Goal: Transaction & Acquisition: Purchase product/service

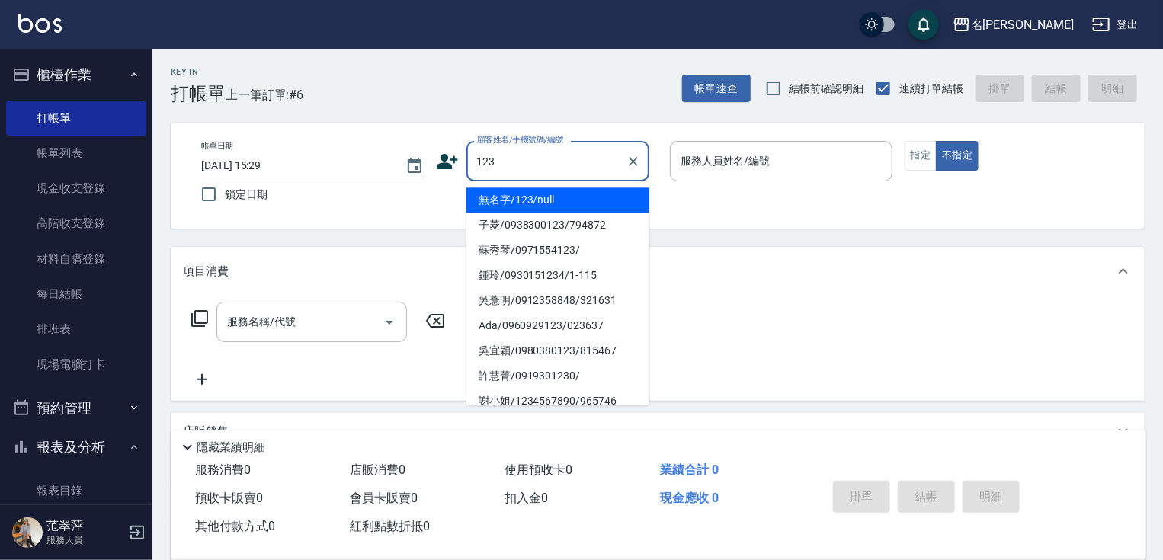
click at [553, 196] on li "無名字/123/null" at bounding box center [557, 199] width 183 height 25
type input "無名字/123/null"
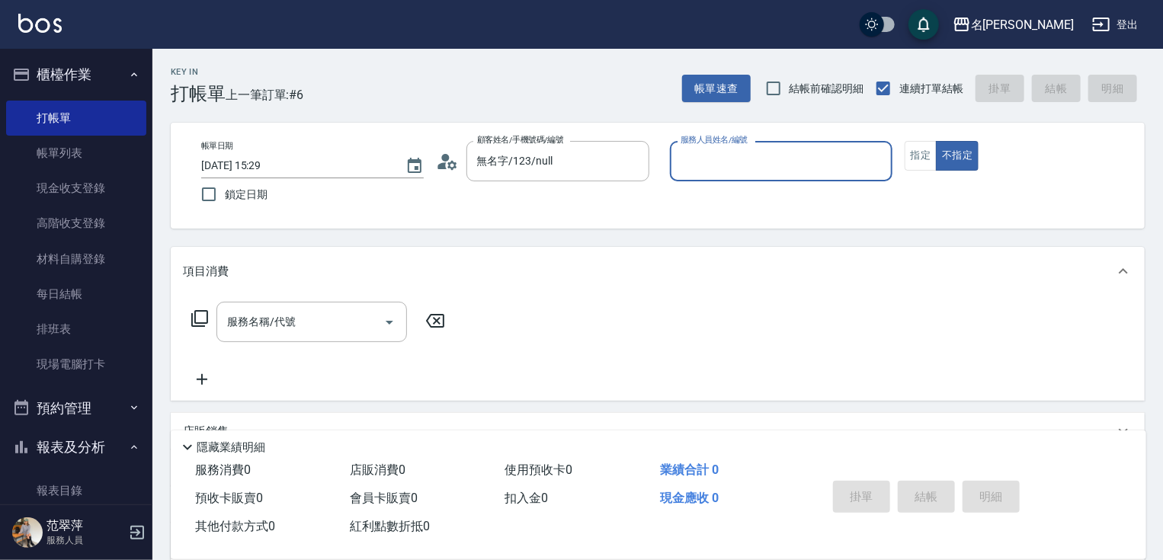
click at [738, 168] on input "服務人員姓名/編號" at bounding box center [781, 161] width 209 height 27
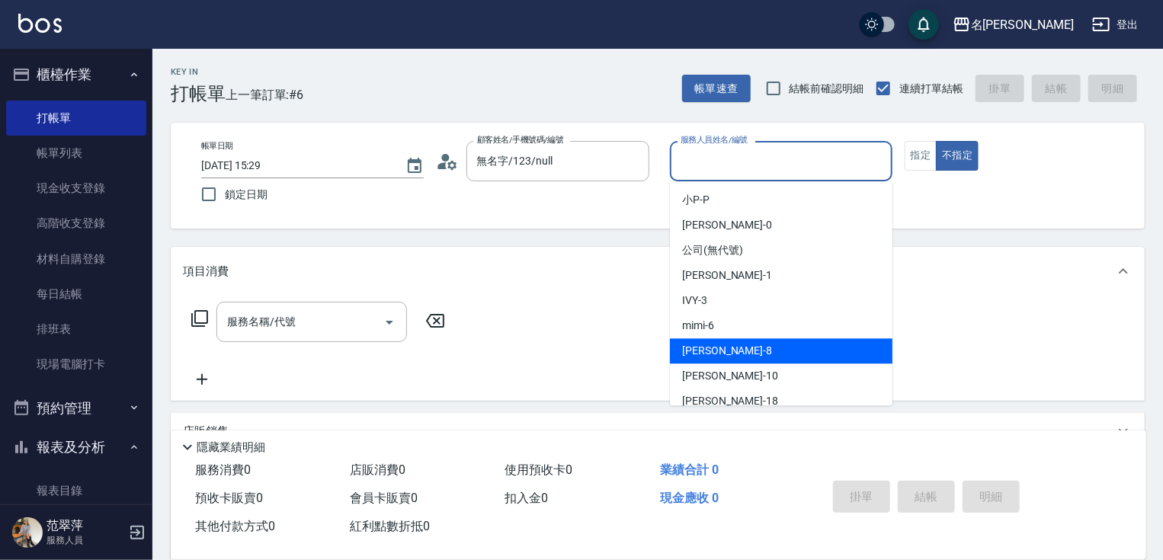
click at [703, 350] on span "曉容 -8" at bounding box center [727, 351] width 90 height 16
type input "曉容-8"
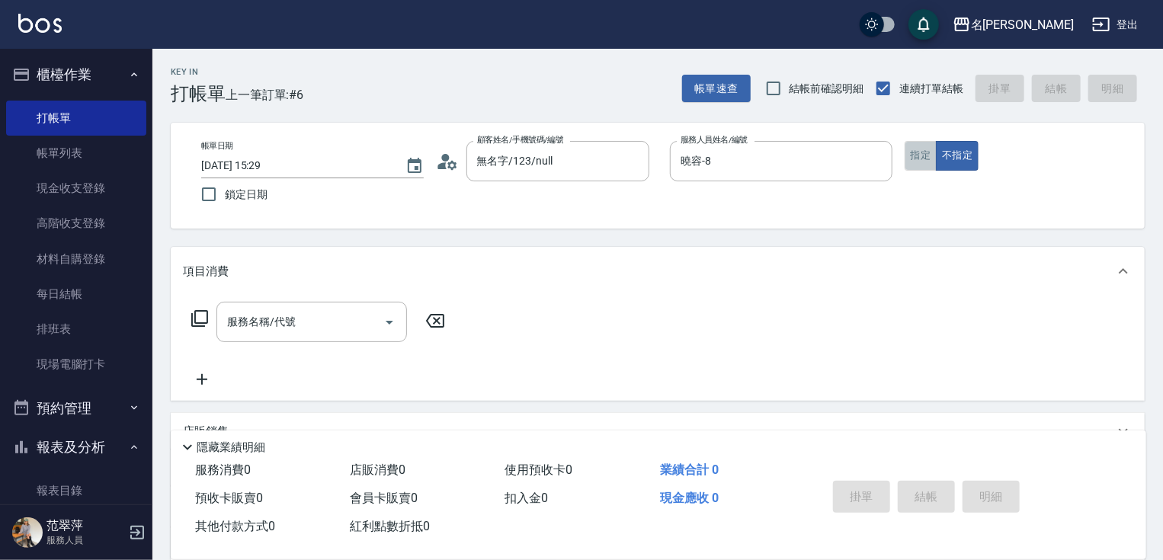
drag, startPoint x: 919, startPoint y: 152, endPoint x: 915, endPoint y: 162, distance: 10.9
click at [918, 152] on button "指定" at bounding box center [921, 156] width 33 height 30
click at [314, 321] on input "服務名稱/代號" at bounding box center [300, 322] width 154 height 27
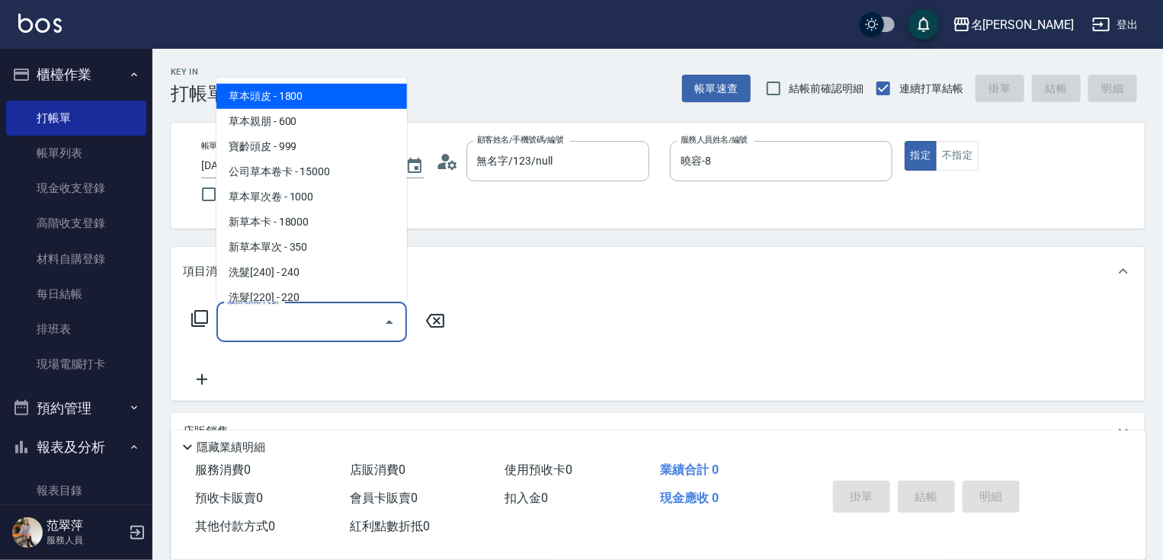
drag, startPoint x: 323, startPoint y: 101, endPoint x: 336, endPoint y: 140, distance: 41.7
click at [323, 104] on span "草本頭皮 - 1800" at bounding box center [311, 96] width 191 height 25
type input "草本頭皮(101)"
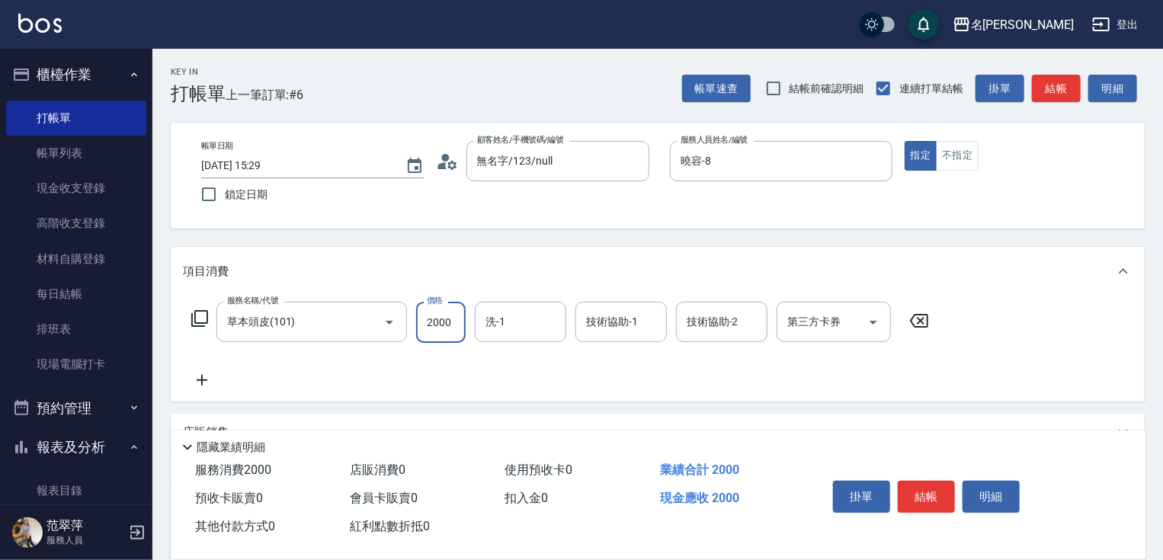
type input "2000"
type input "肉圓-20"
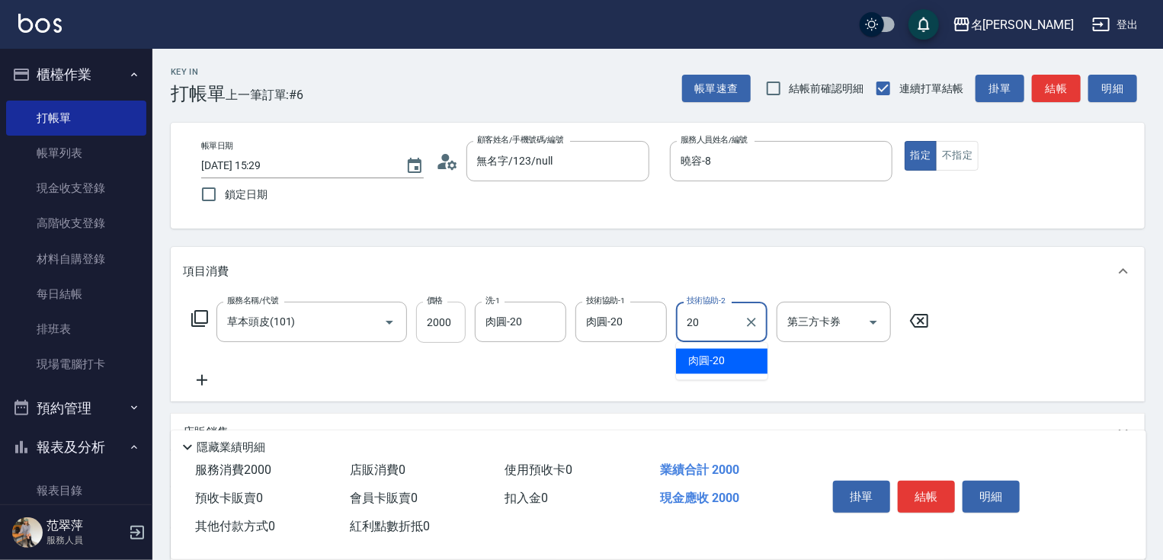
type input "肉圓-20"
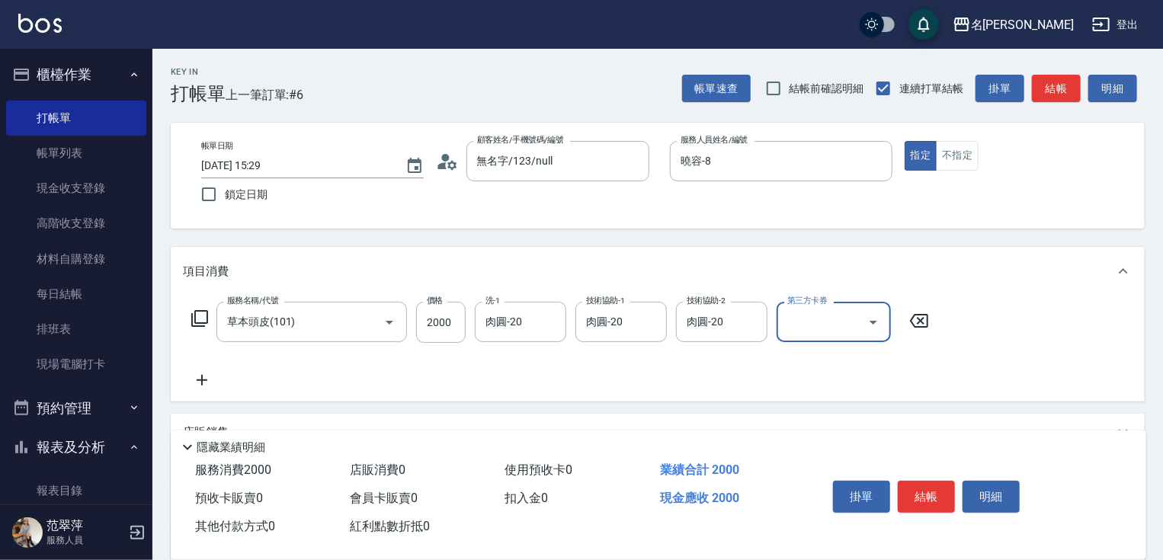
drag, startPoint x: 201, startPoint y: 380, endPoint x: 203, endPoint y: 351, distance: 29.0
click at [202, 374] on icon at bounding box center [202, 380] width 38 height 18
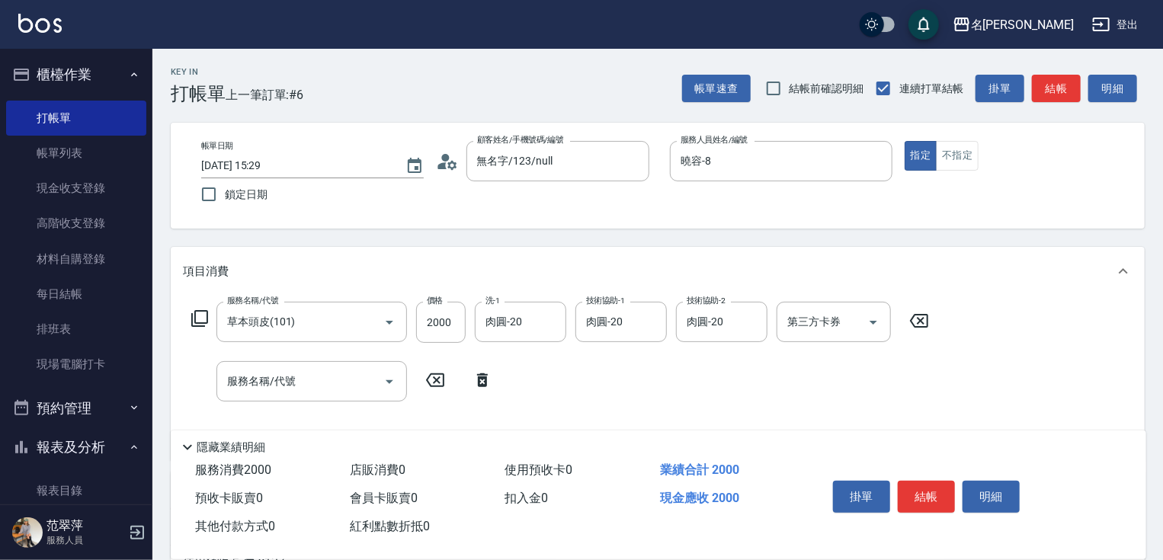
click at [200, 318] on icon at bounding box center [200, 318] width 18 height 18
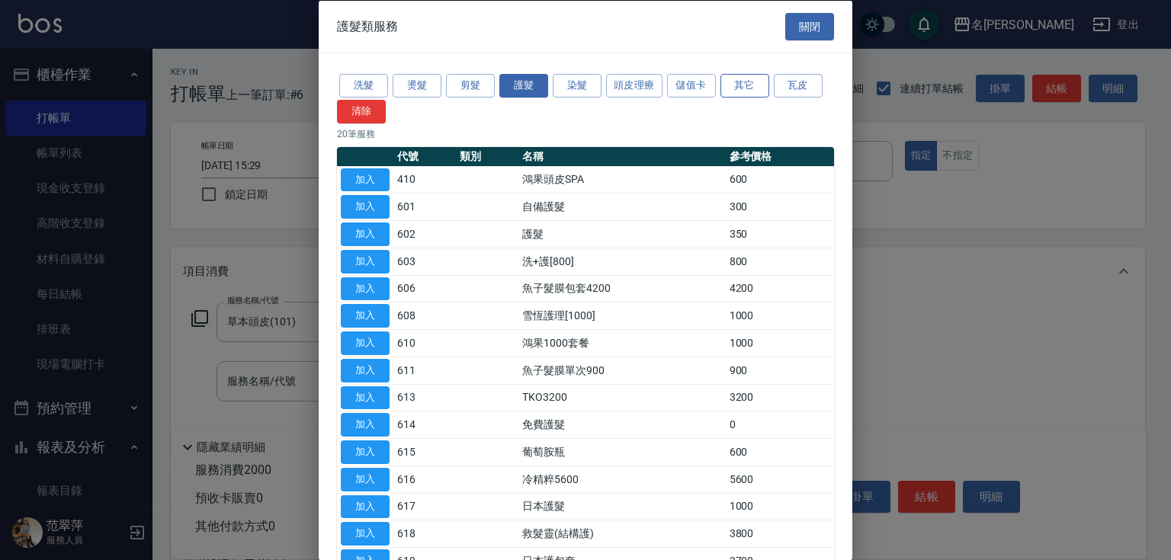
click at [734, 80] on button "其它" at bounding box center [744, 86] width 49 height 24
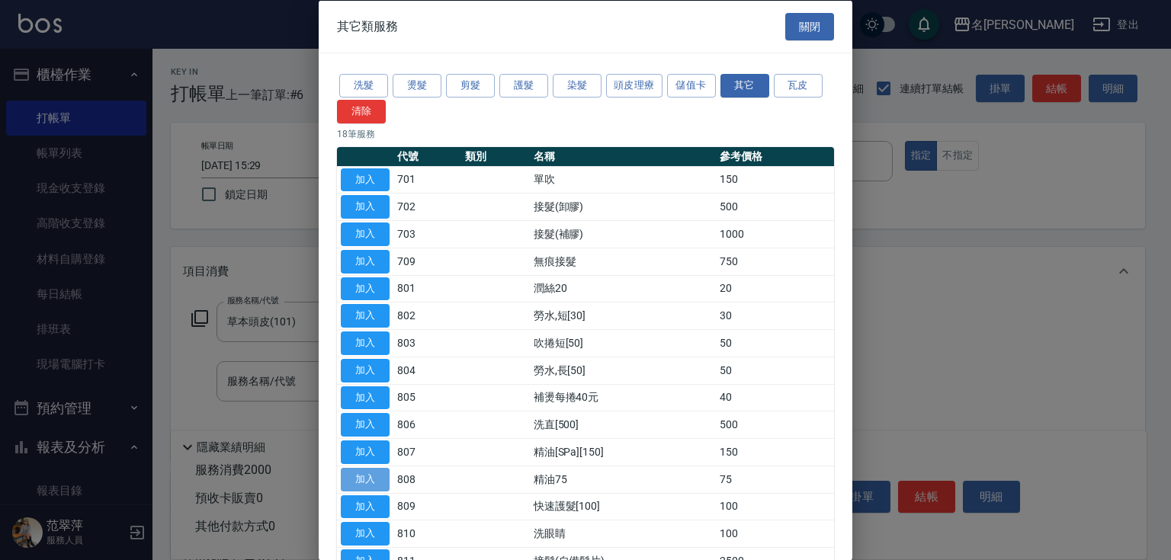
click at [370, 476] on button "加入" at bounding box center [365, 479] width 49 height 24
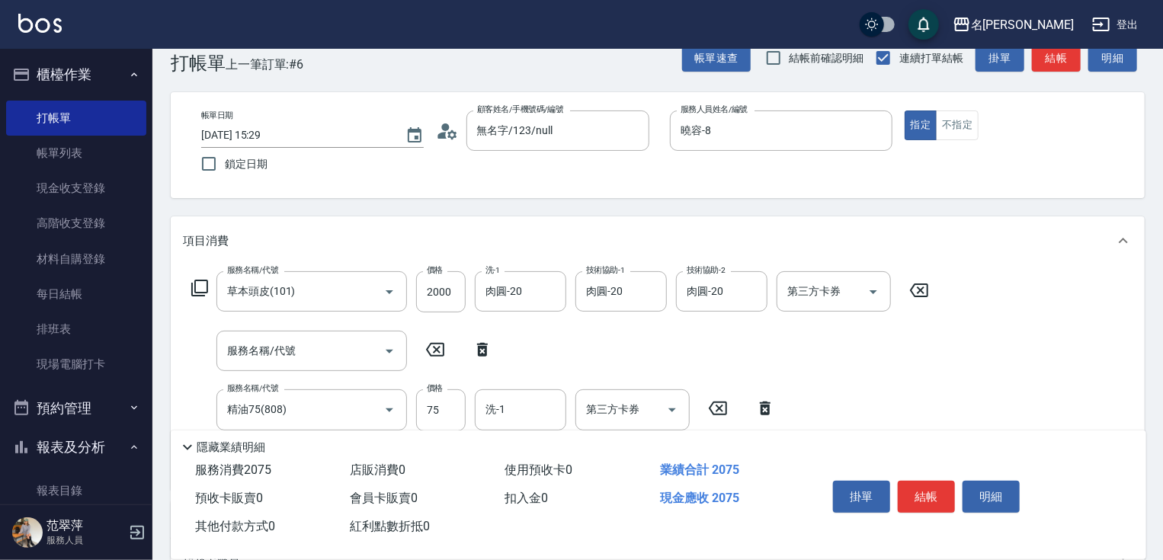
scroll to position [61, 0]
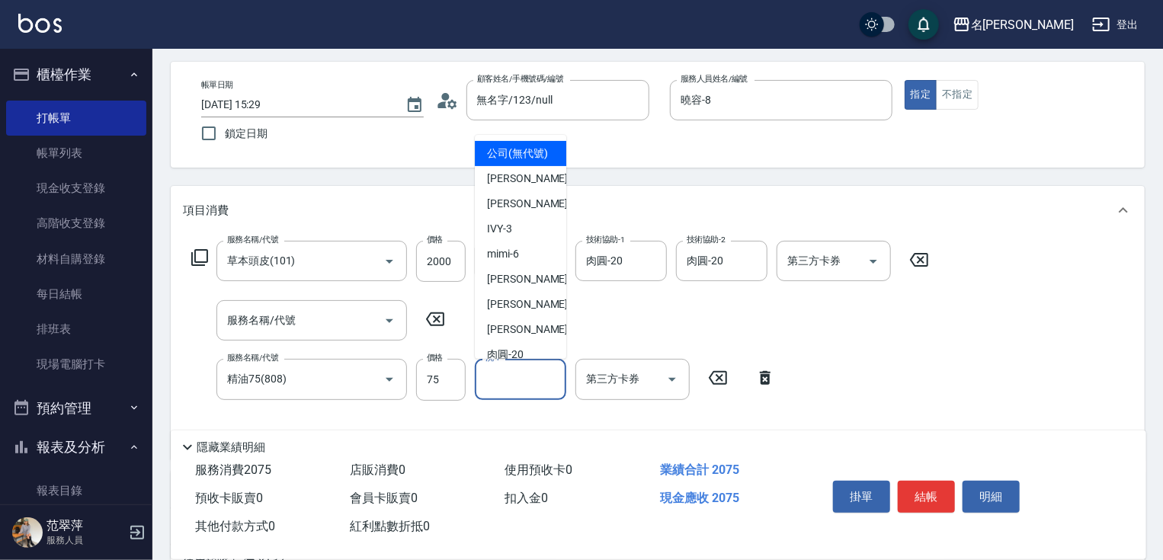
click at [527, 377] on input "洗-1" at bounding box center [521, 379] width 78 height 27
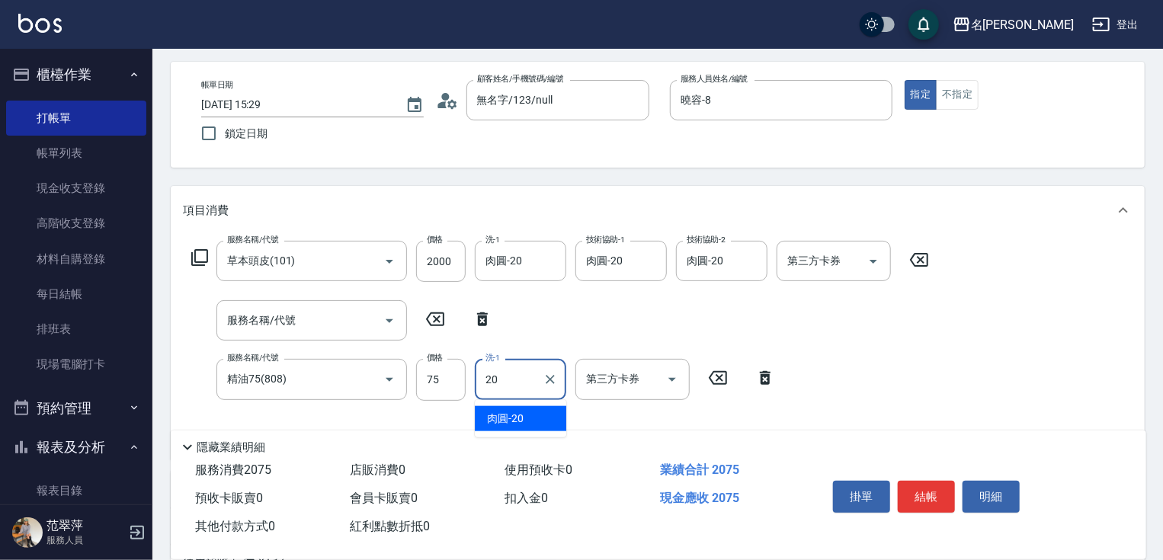
type input "肉圓-20"
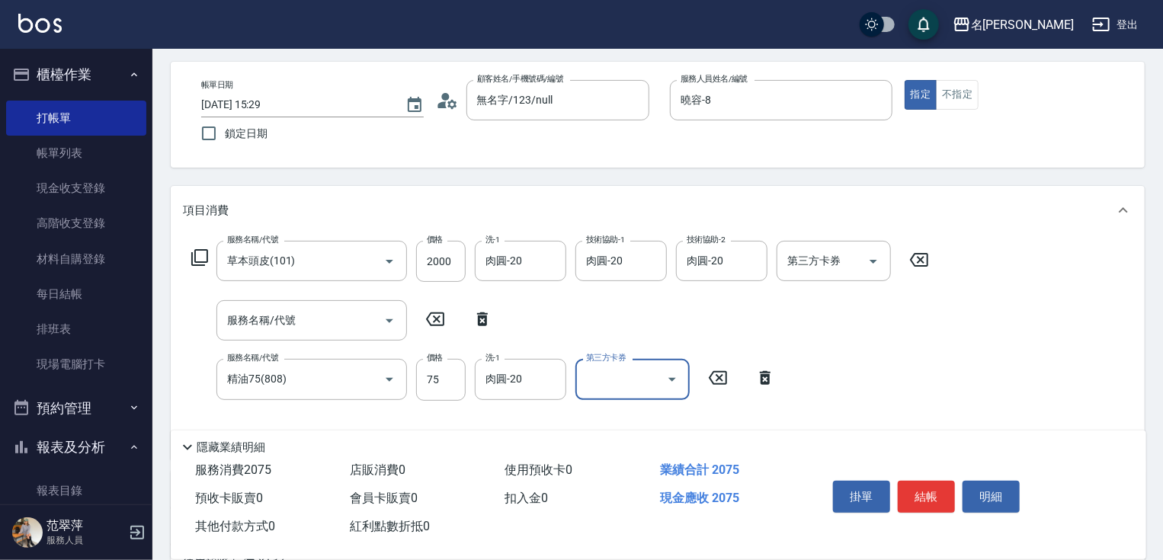
click at [927, 490] on button "結帳" at bounding box center [926, 497] width 57 height 32
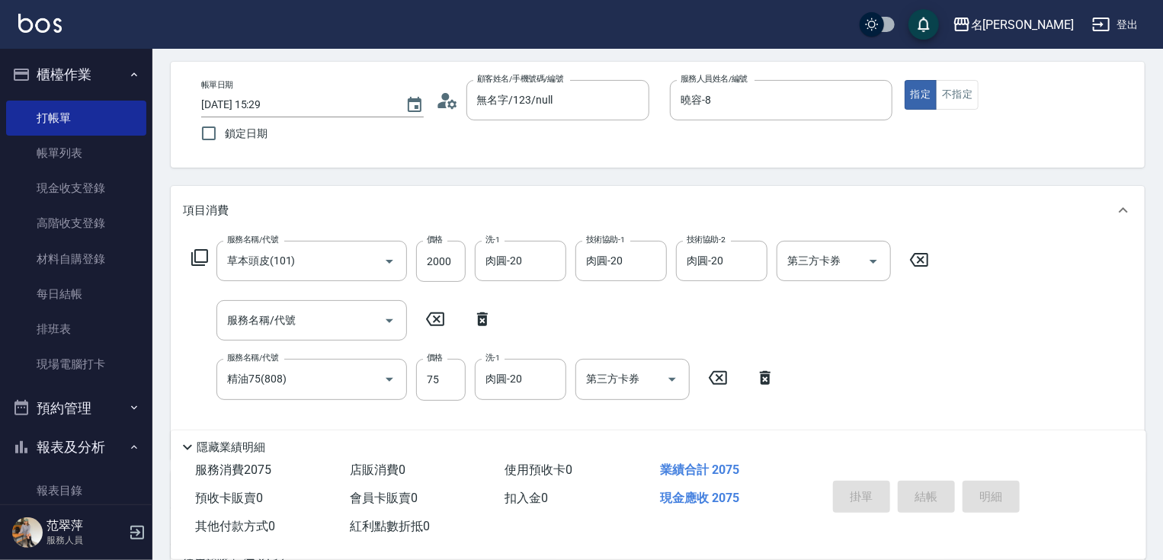
type input "[DATE] 16:48"
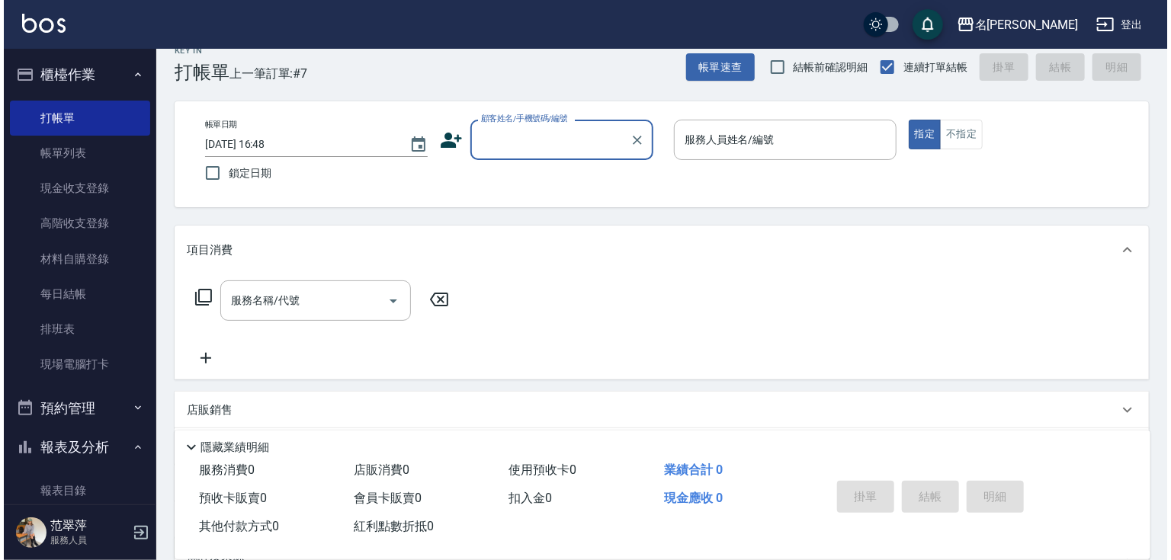
scroll to position [0, 0]
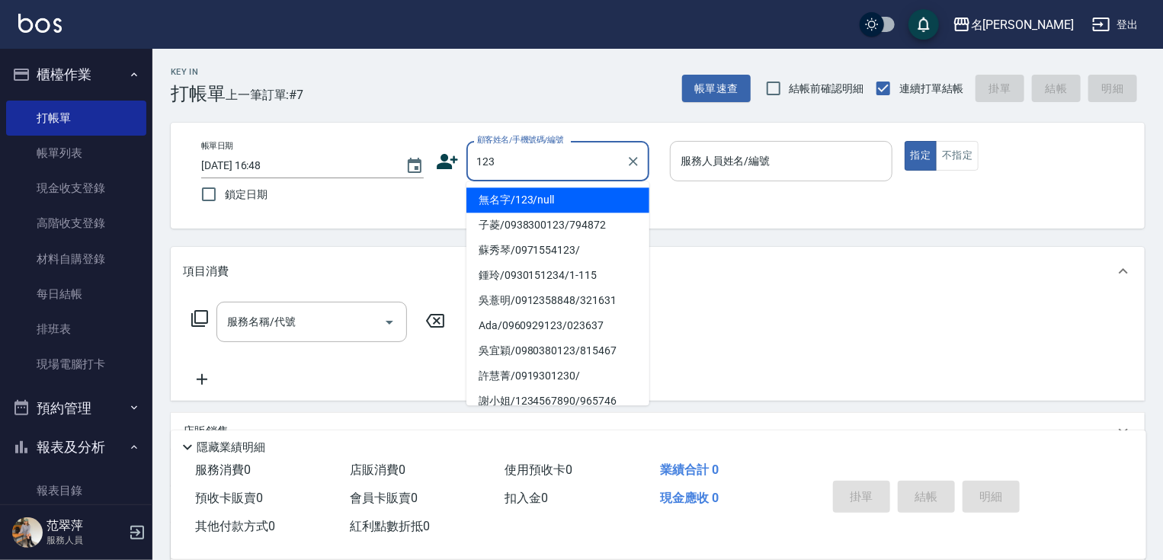
drag, startPoint x: 566, startPoint y: 207, endPoint x: 704, endPoint y: 172, distance: 142.3
click at [565, 204] on li "無名字/123/null" at bounding box center [557, 199] width 183 height 25
type input "無名字/123/null"
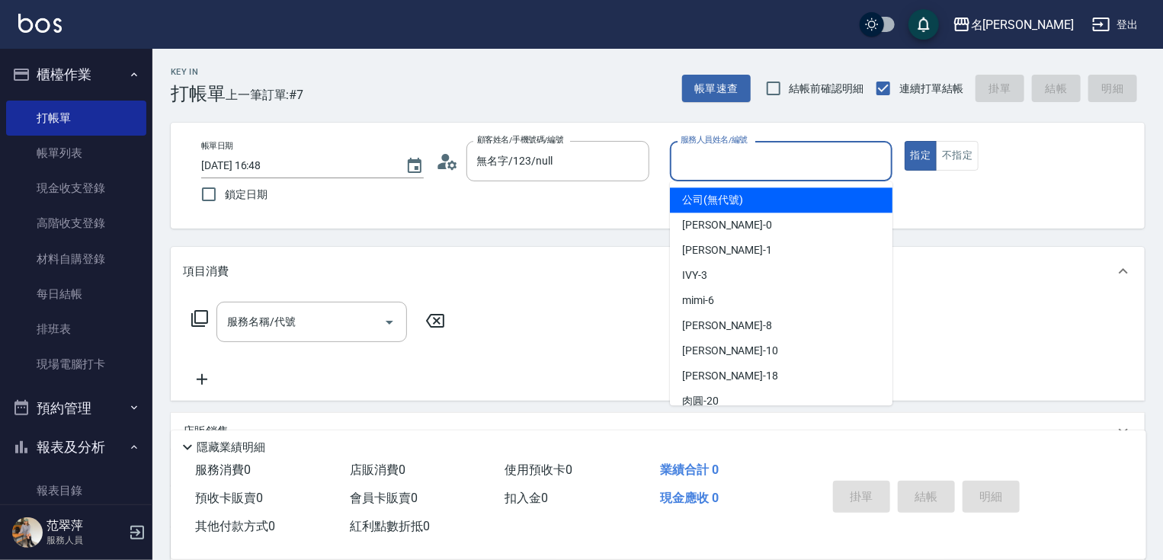
drag, startPoint x: 768, startPoint y: 158, endPoint x: 695, endPoint y: 208, distance: 88.2
click at [766, 159] on input "服務人員姓名/編號" at bounding box center [781, 161] width 209 height 27
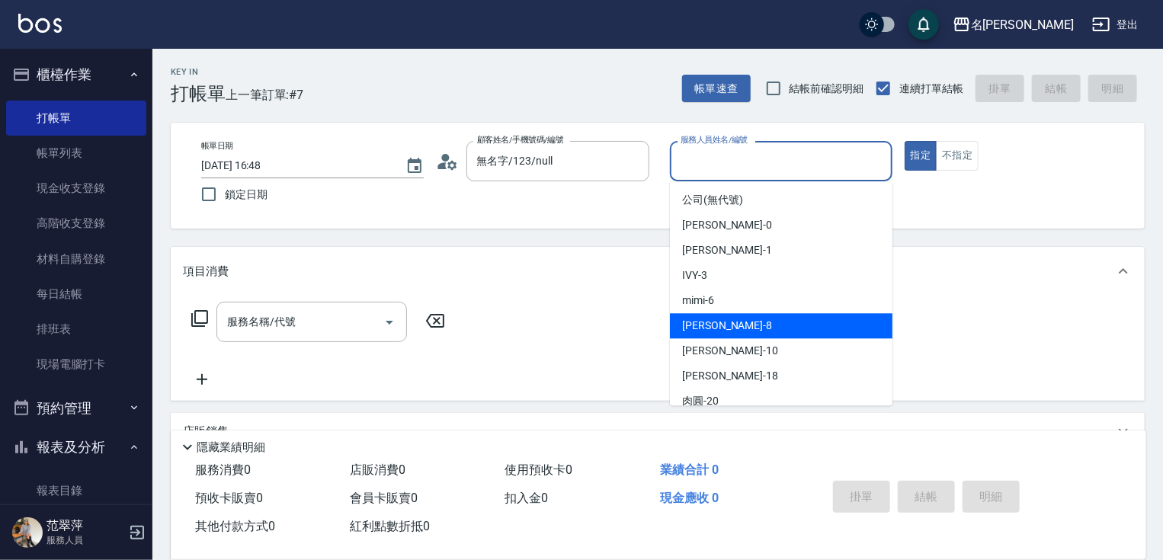
drag, startPoint x: 715, startPoint y: 323, endPoint x: 596, endPoint y: 323, distance: 118.9
click at [708, 323] on div "曉容 -8" at bounding box center [781, 325] width 223 height 25
type input "曉容-8"
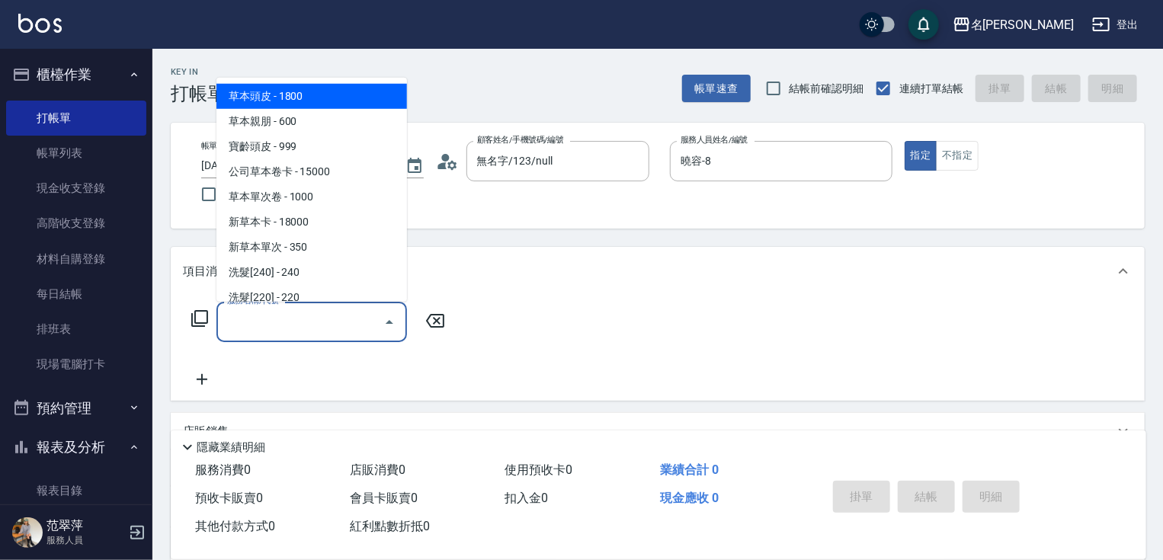
drag, startPoint x: 311, startPoint y: 331, endPoint x: 210, endPoint y: 338, distance: 100.8
click at [302, 335] on input "服務名稱/代號" at bounding box center [300, 322] width 154 height 27
click at [204, 319] on icon at bounding box center [200, 318] width 18 height 18
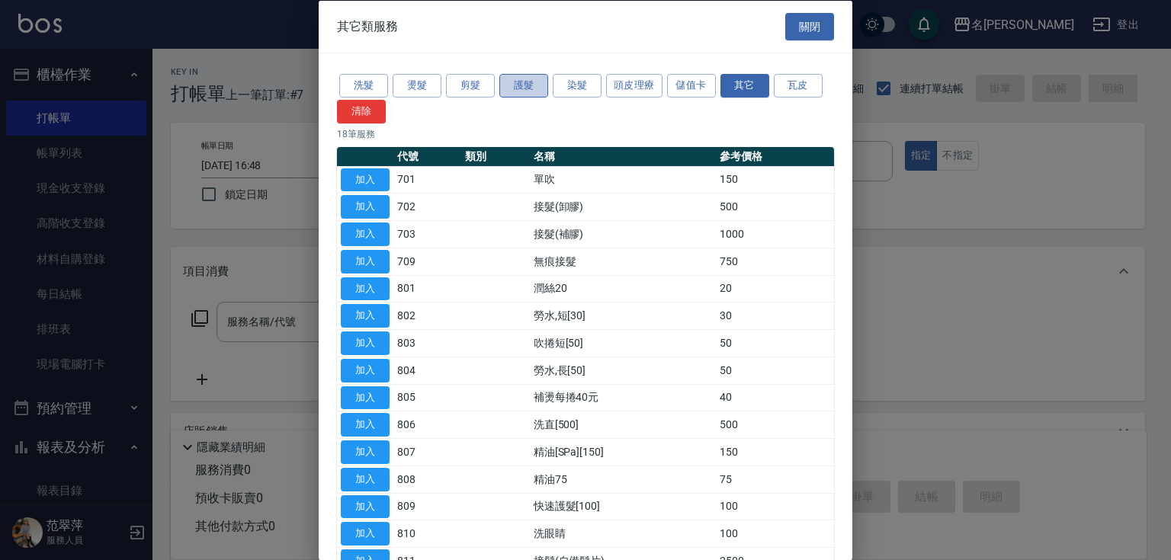
click at [515, 82] on button "護髮" at bounding box center [523, 86] width 49 height 24
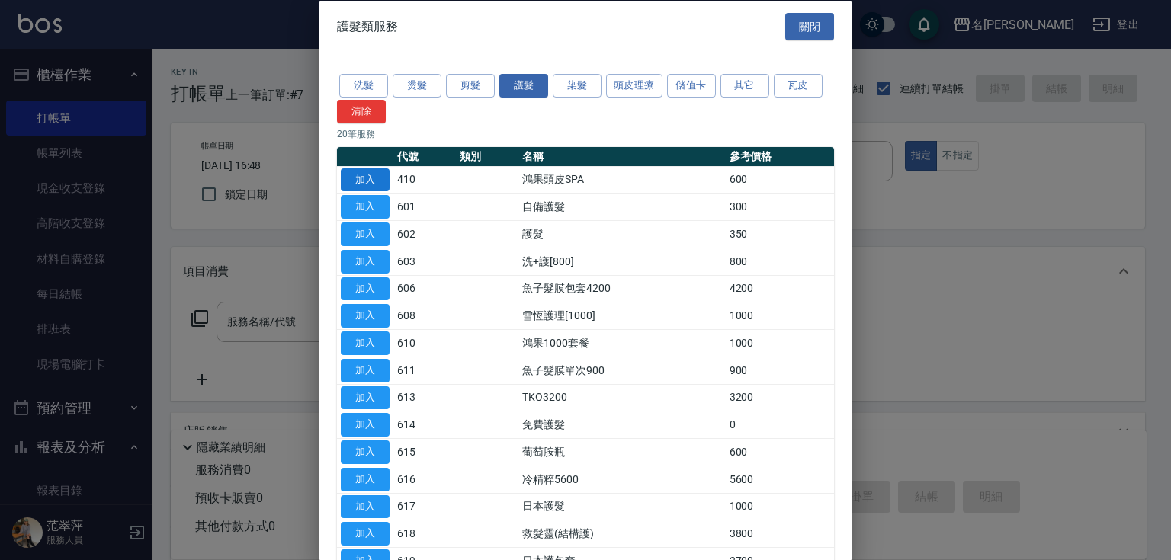
click at [363, 175] on button "加入" at bounding box center [365, 180] width 49 height 24
type input "鴻果頭皮SPA(410)"
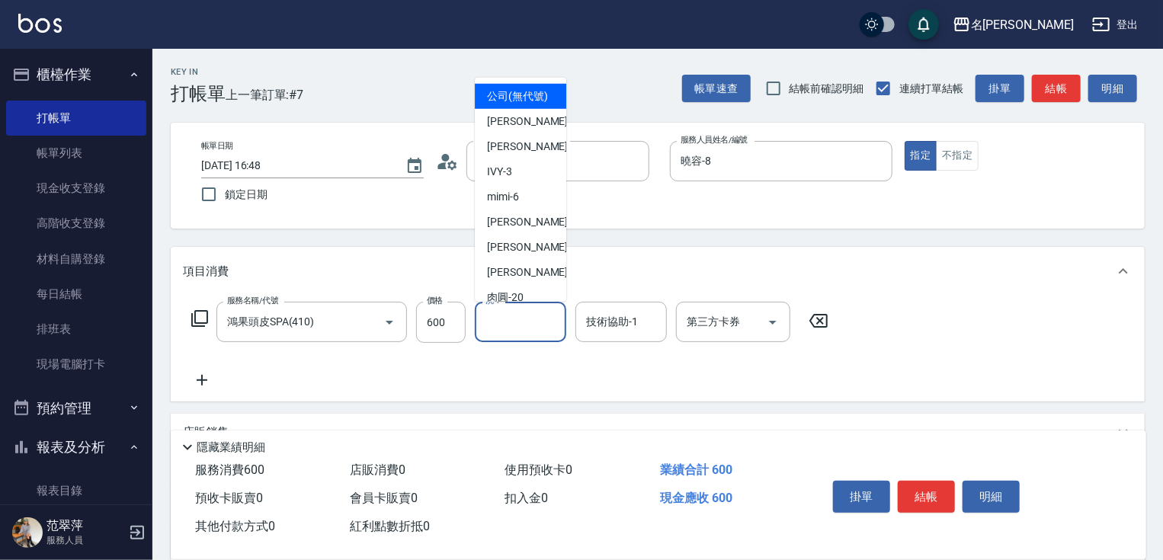
click at [530, 326] on input "洗-1" at bounding box center [521, 322] width 78 height 27
type input "曉容-8"
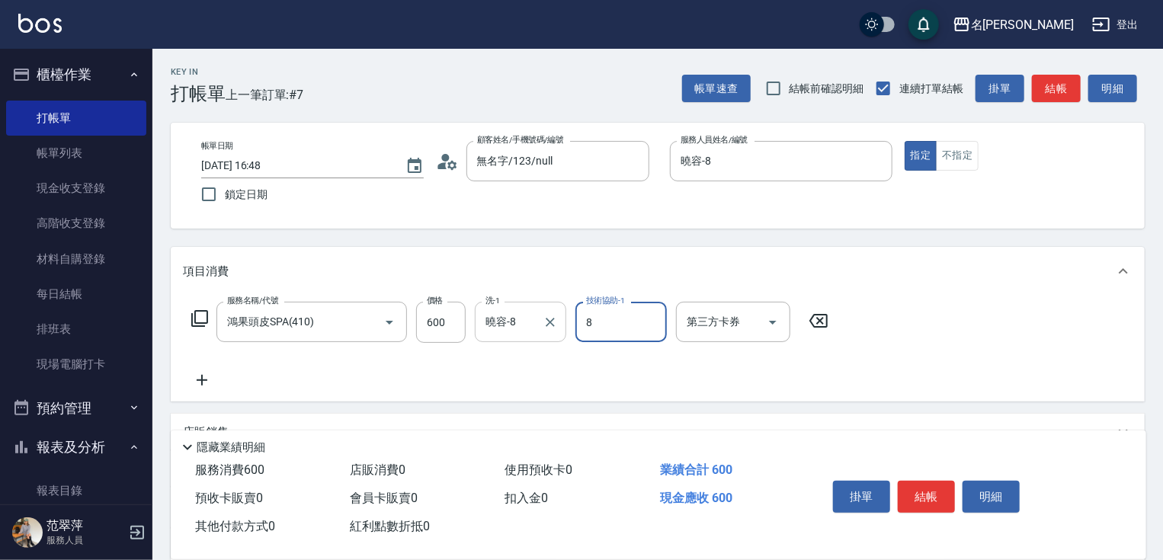
type input "曉容-8"
click at [200, 374] on icon at bounding box center [202, 380] width 38 height 18
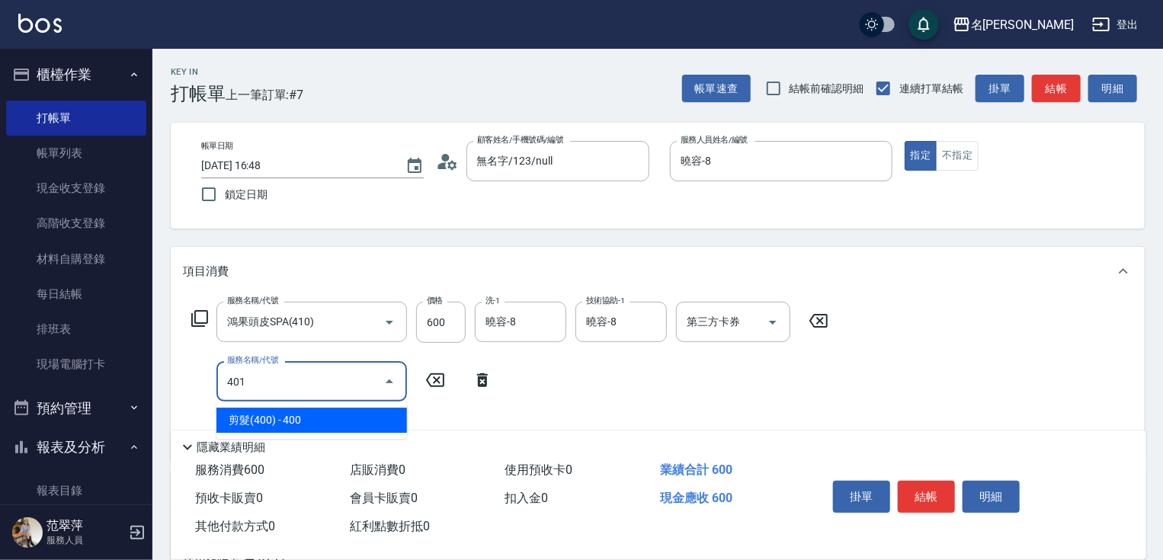
type input "剪髮(400)(401)"
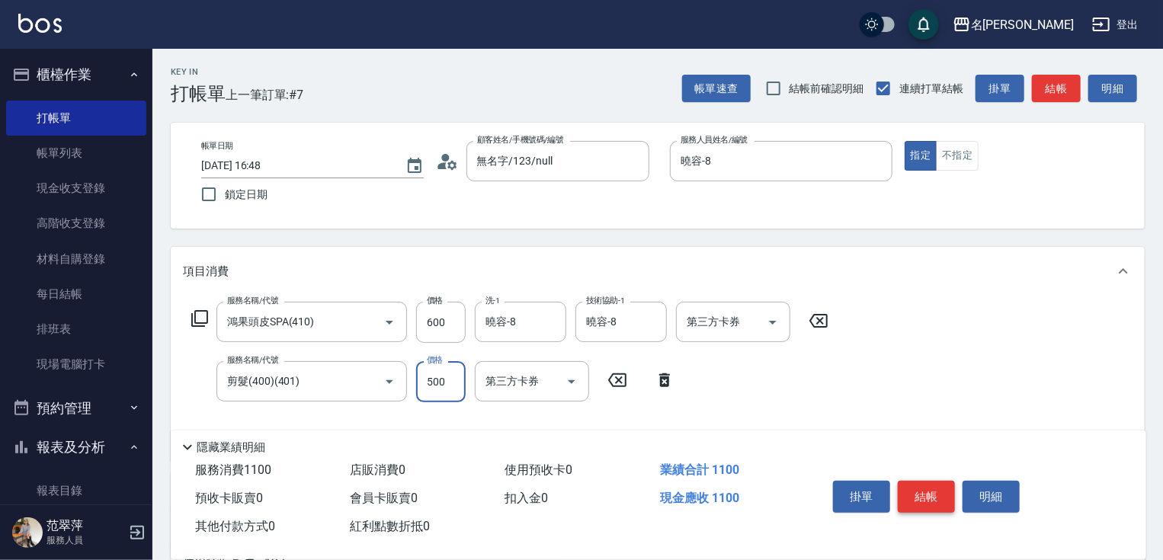
type input "500"
click at [913, 481] on button "結帳" at bounding box center [926, 497] width 57 height 32
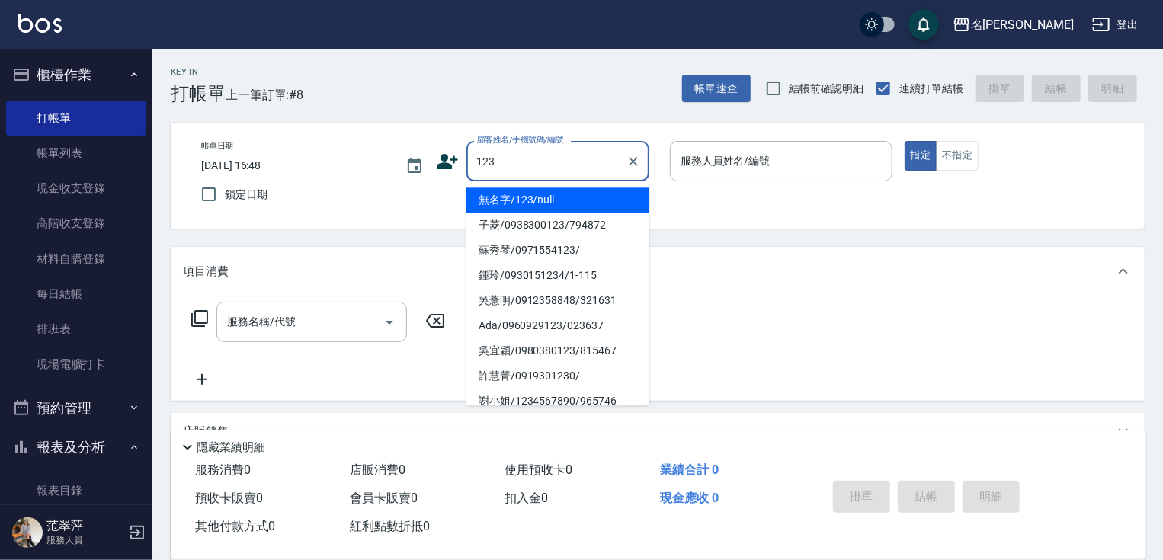
click at [560, 204] on li "無名字/123/null" at bounding box center [557, 199] width 183 height 25
type input "無名字/123/null"
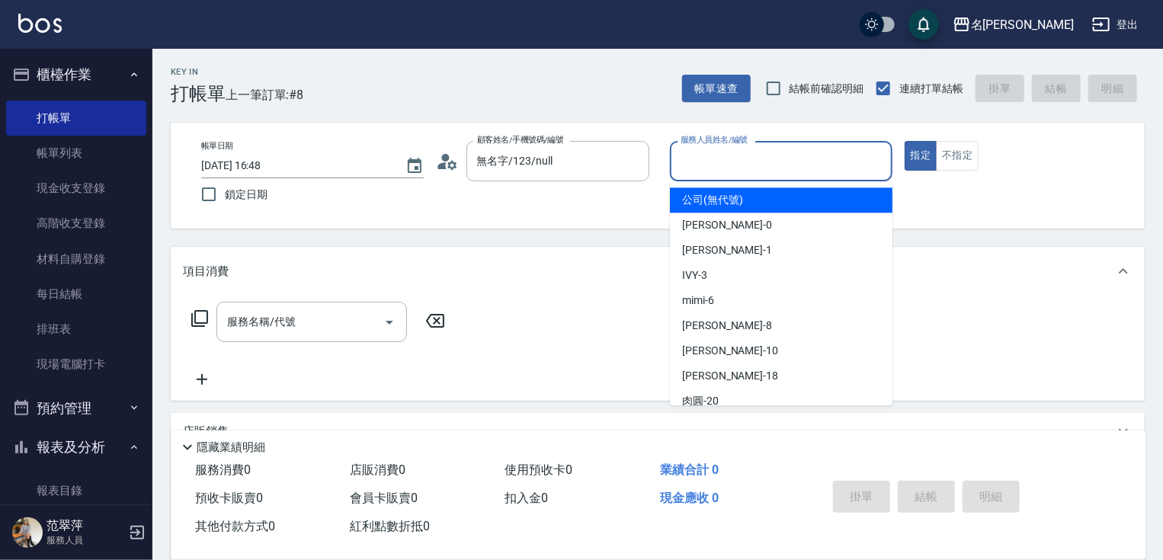
click at [718, 171] on input "服務人員姓名/編號" at bounding box center [781, 161] width 209 height 27
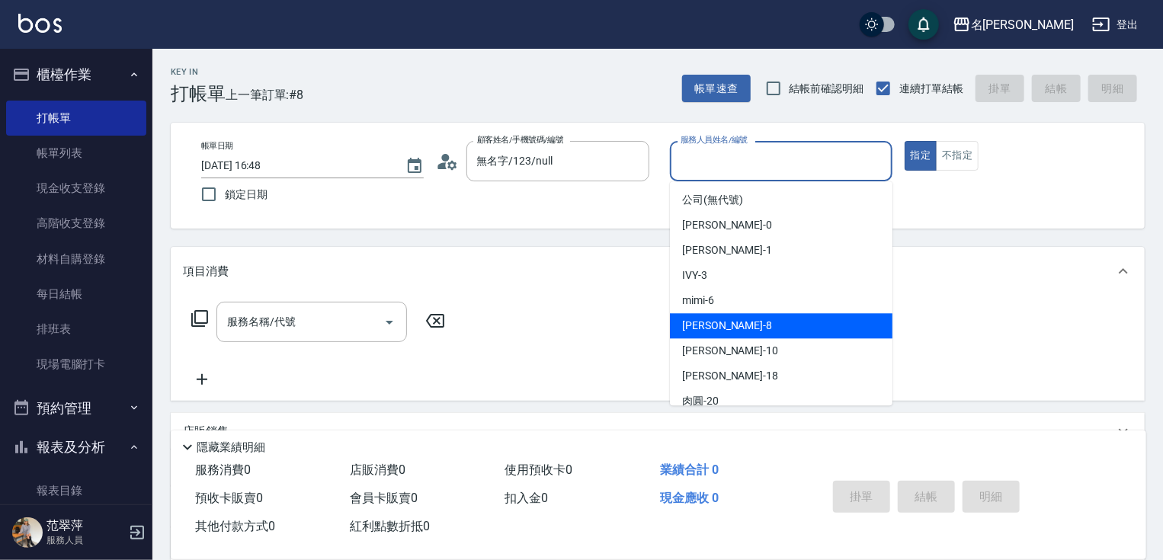
drag, startPoint x: 729, startPoint y: 322, endPoint x: 744, endPoint y: 300, distance: 27.5
click at [732, 314] on div "曉容 -8" at bounding box center [781, 325] width 223 height 25
type input "曉容-8"
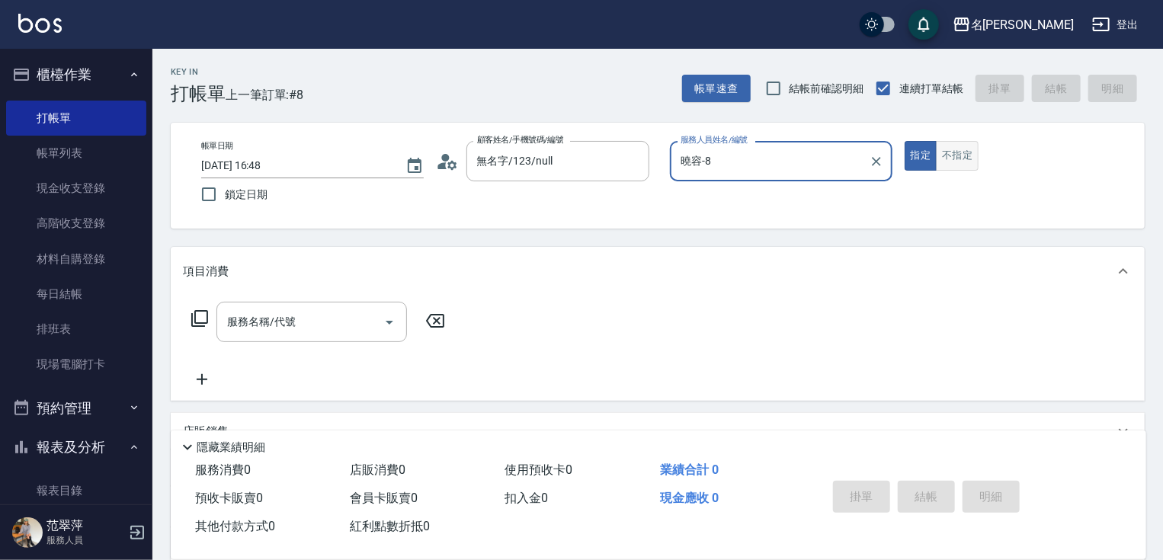
click at [963, 164] on button "不指定" at bounding box center [957, 156] width 43 height 30
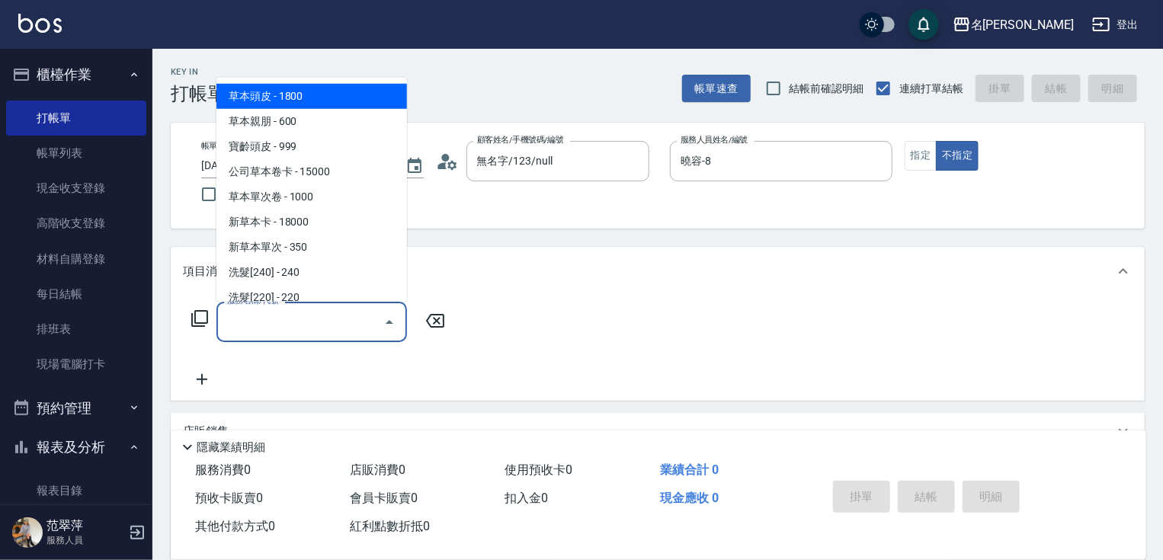
click at [309, 309] on input "服務名稱/代號" at bounding box center [300, 322] width 154 height 27
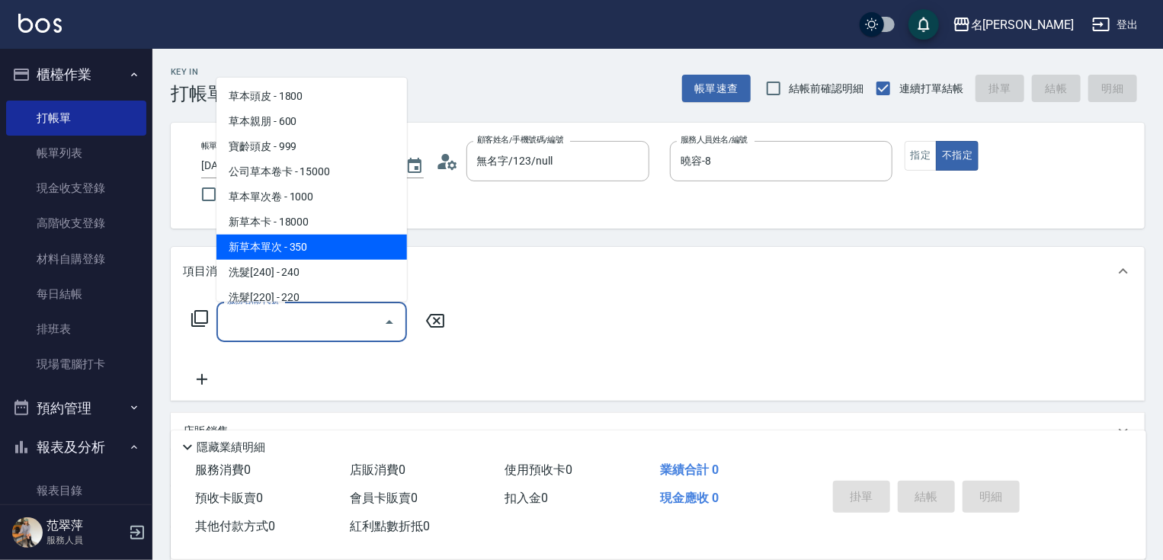
click at [338, 247] on span "新草本單次 - 350" at bounding box center [311, 247] width 191 height 25
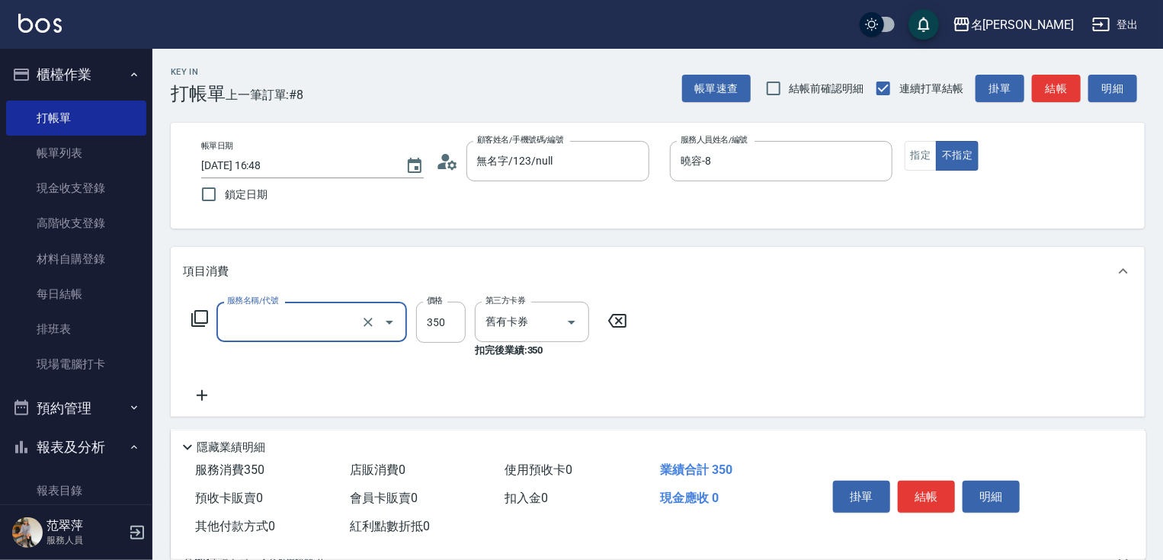
type input "新草本單次(109)"
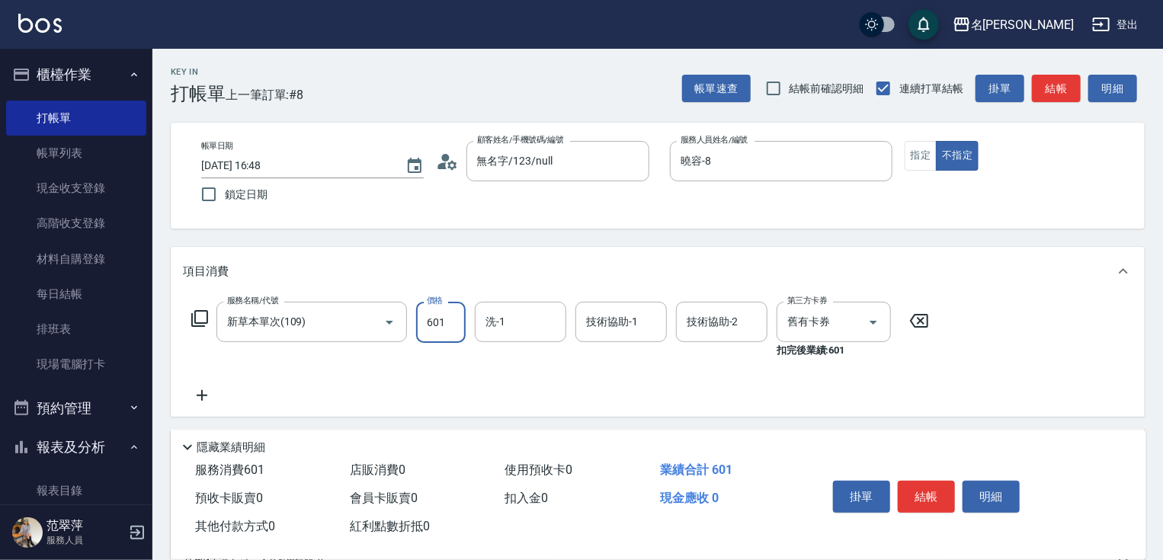
type input "601"
type input "曉容-8"
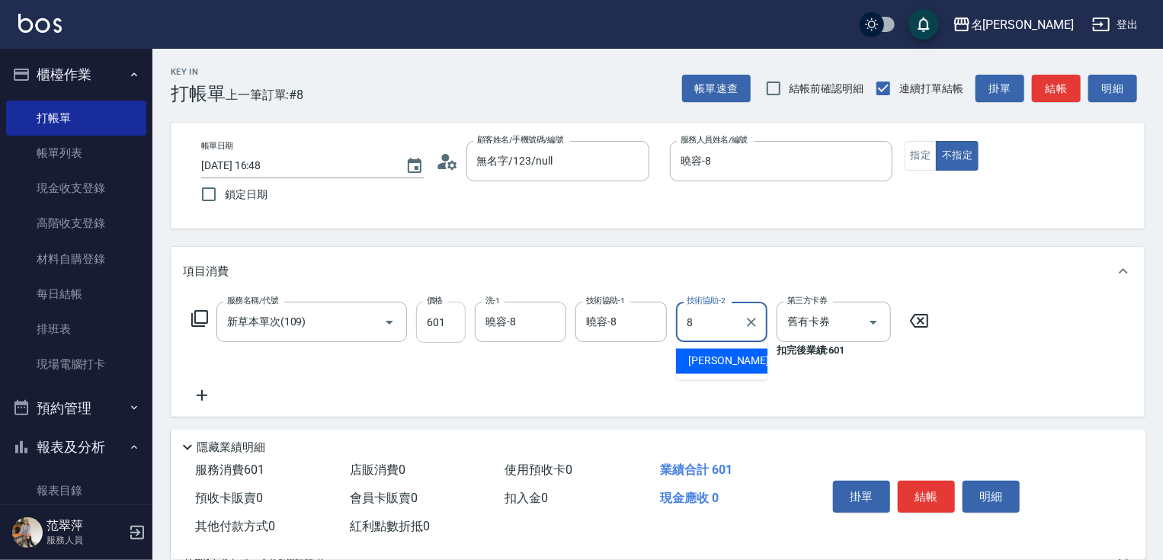
type input "曉容-8"
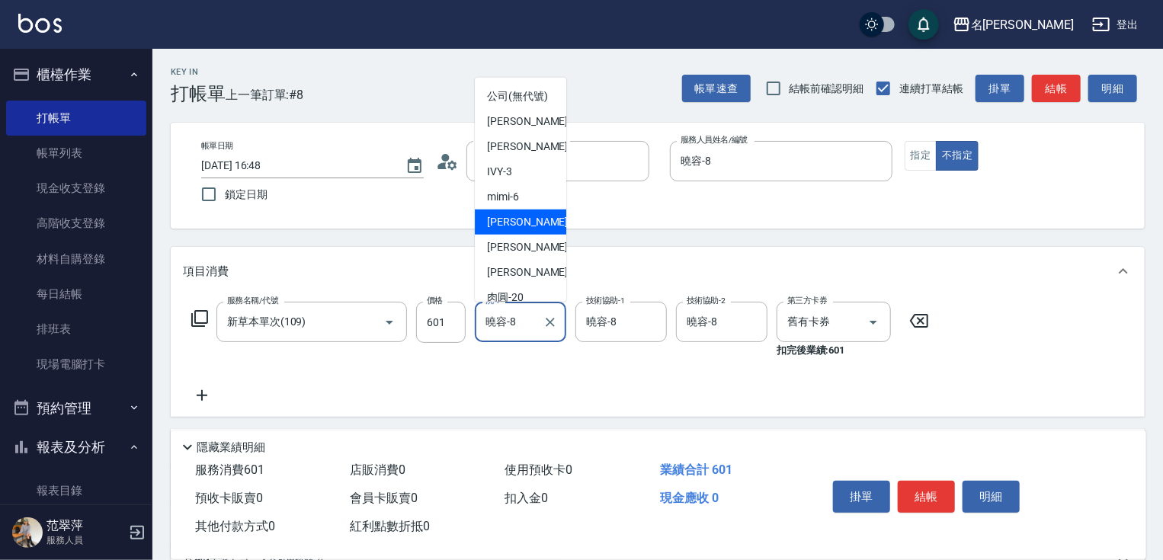
drag, startPoint x: 488, startPoint y: 323, endPoint x: 521, endPoint y: 323, distance: 33.5
click at [521, 323] on input "曉容-8" at bounding box center [509, 322] width 55 height 27
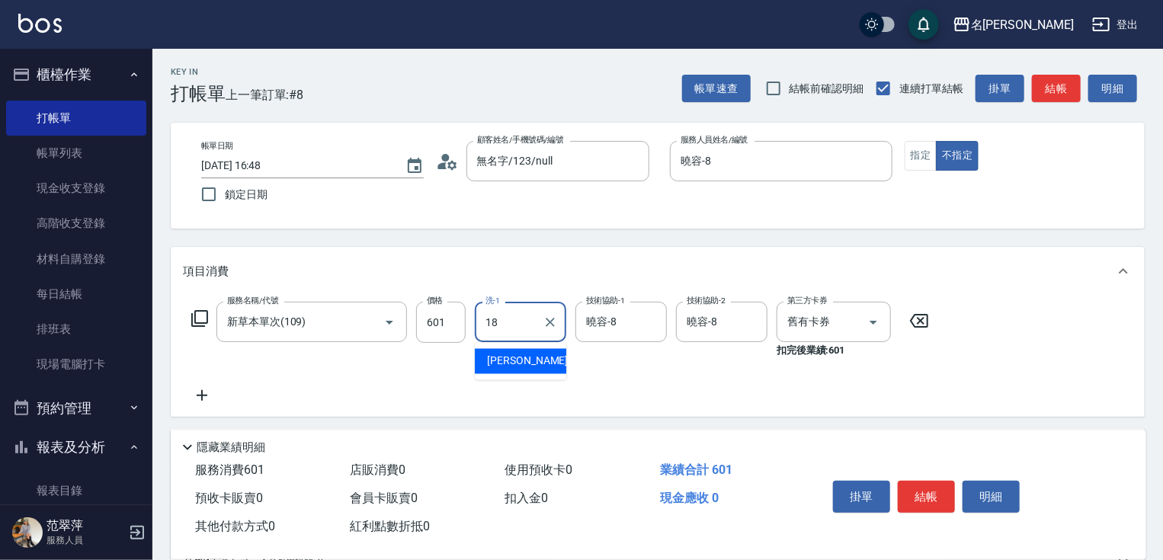
type input "小慧-18"
drag, startPoint x: 207, startPoint y: 389, endPoint x: 198, endPoint y: 345, distance: 45.0
click at [207, 387] on icon at bounding box center [202, 395] width 38 height 18
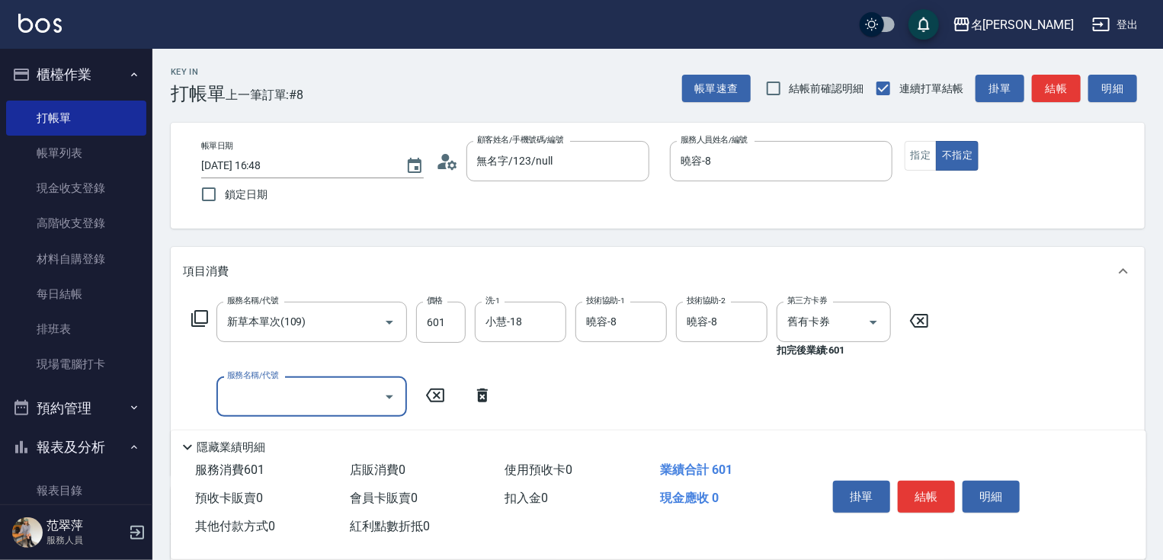
click at [200, 312] on icon at bounding box center [200, 318] width 18 height 18
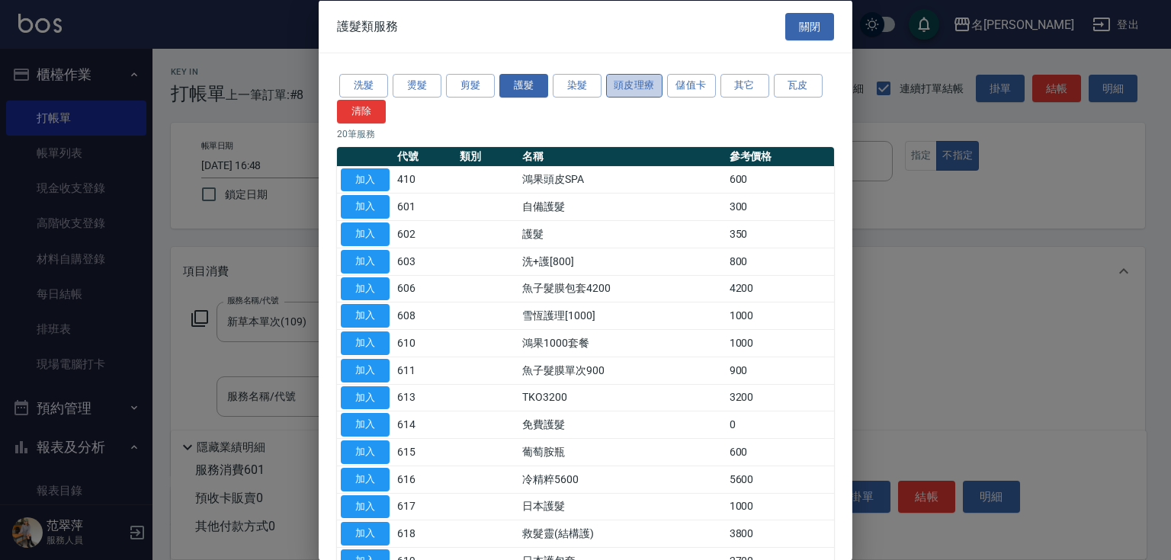
click at [634, 86] on button "頭皮理療" at bounding box center [634, 86] width 56 height 24
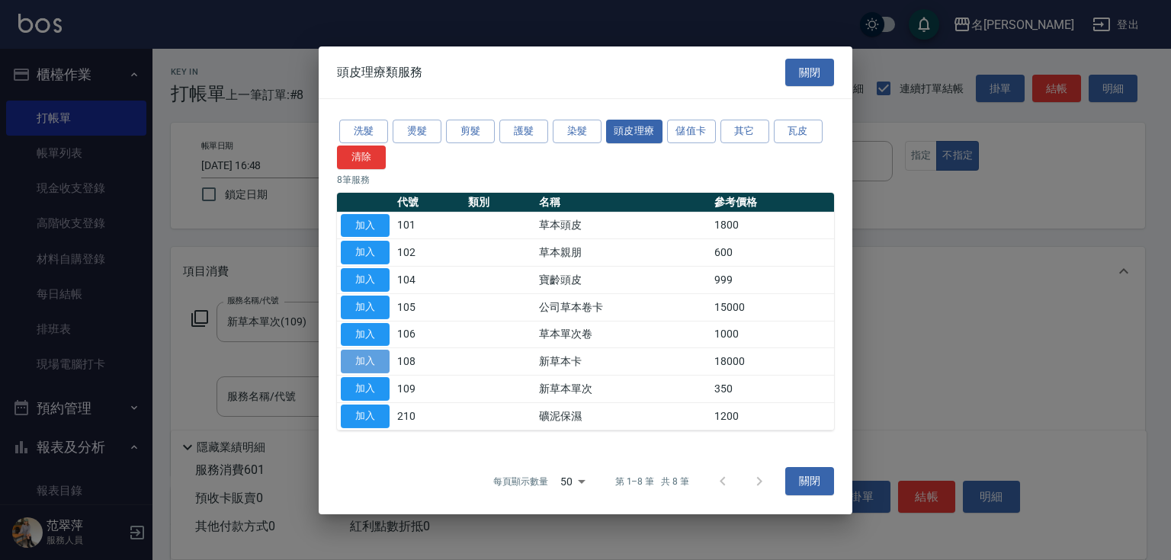
click at [366, 358] on button "加入" at bounding box center [365, 362] width 49 height 24
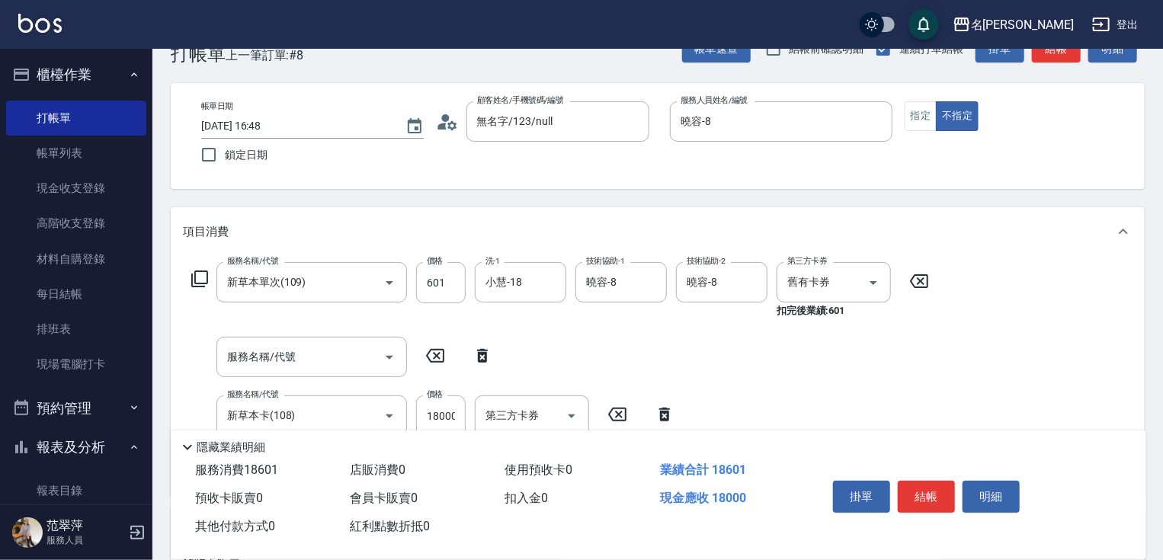
scroll to position [61, 0]
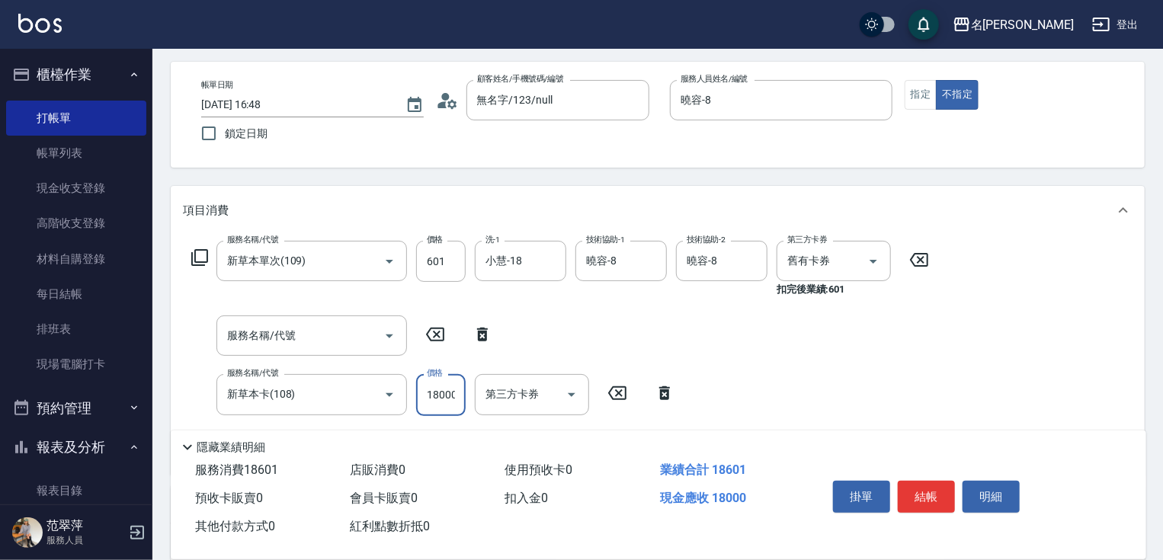
click at [456, 384] on input "18000" at bounding box center [441, 394] width 50 height 41
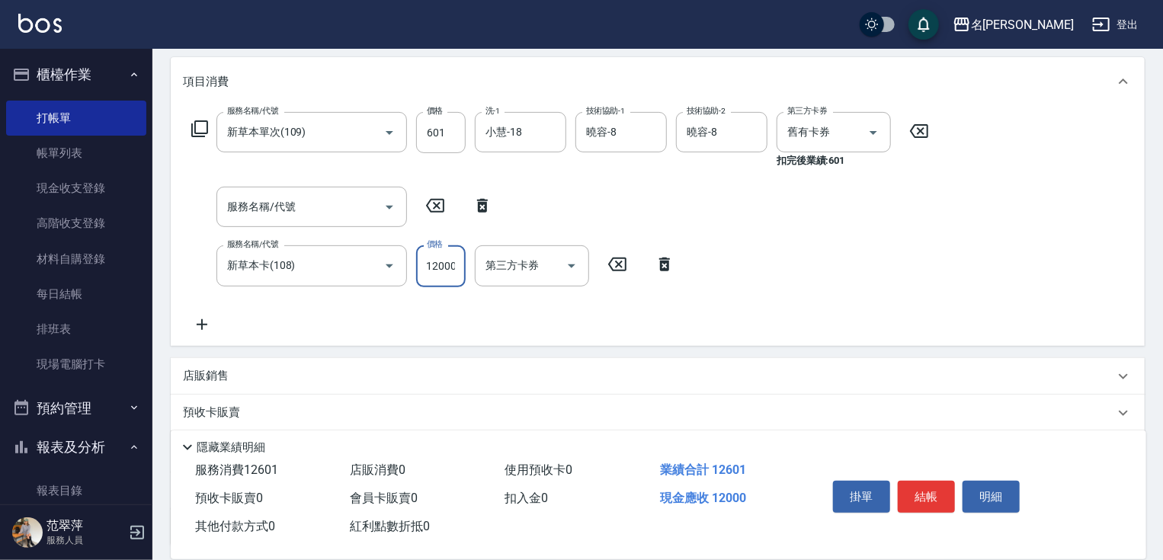
scroll to position [319, 0]
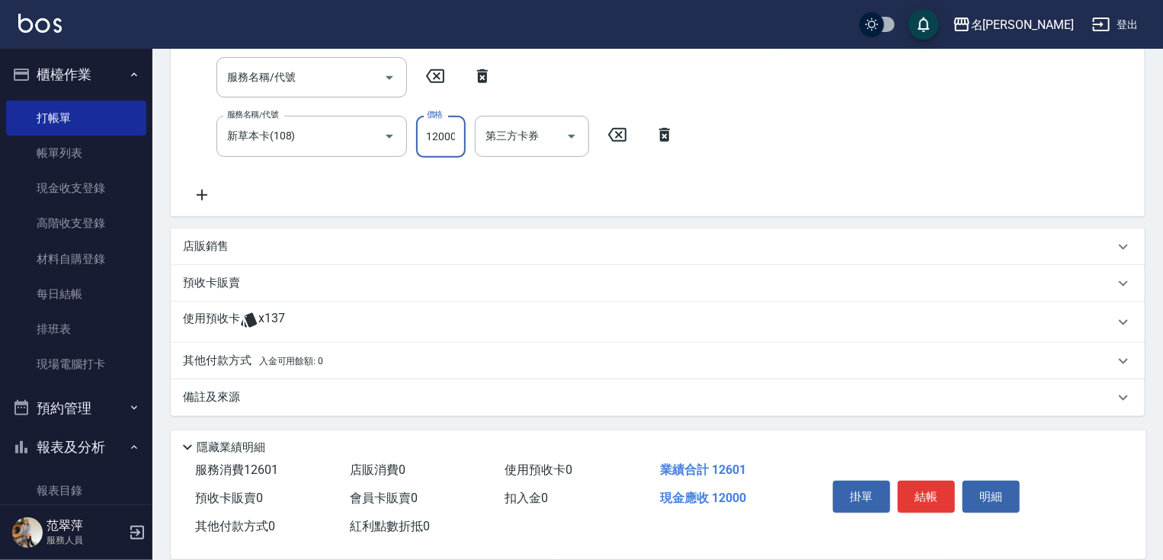
type input "12000"
click at [204, 192] on icon at bounding box center [202, 195] width 38 height 18
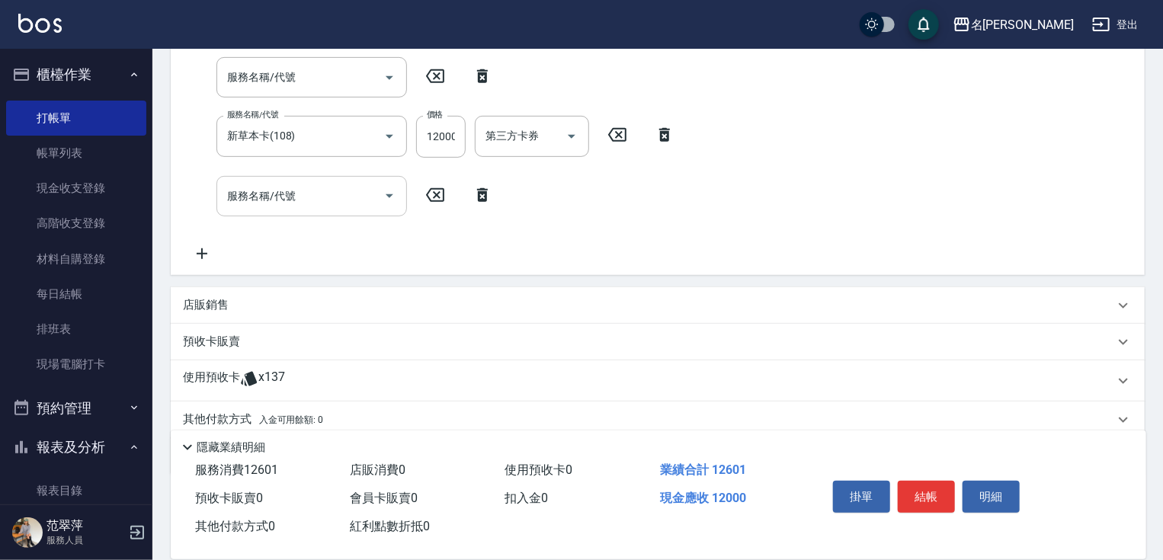
click at [258, 189] on div "服務名稱/代號" at bounding box center [311, 196] width 191 height 40
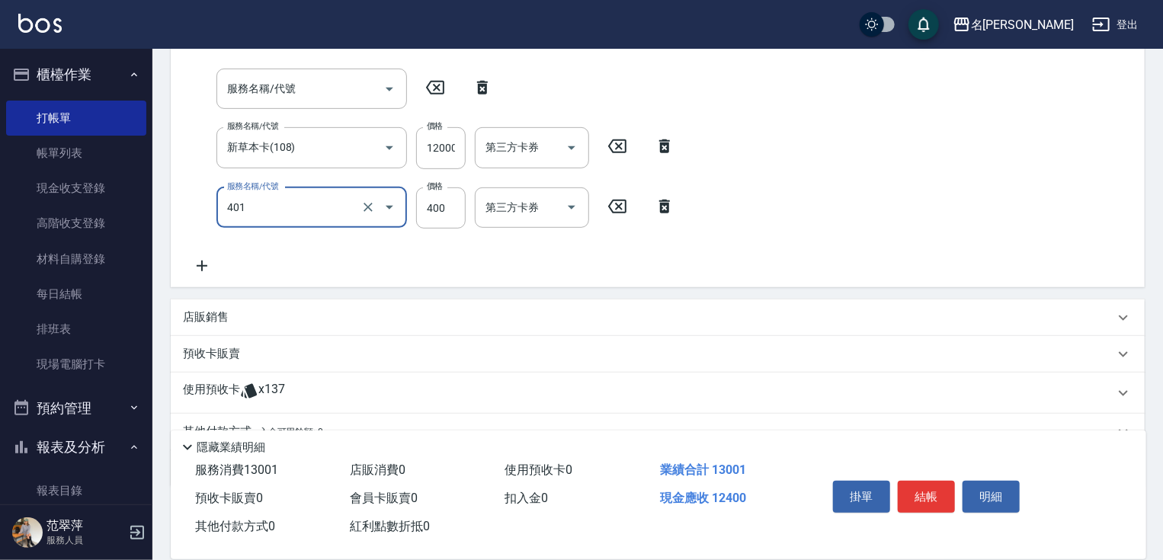
type input "剪髮(400)(401)"
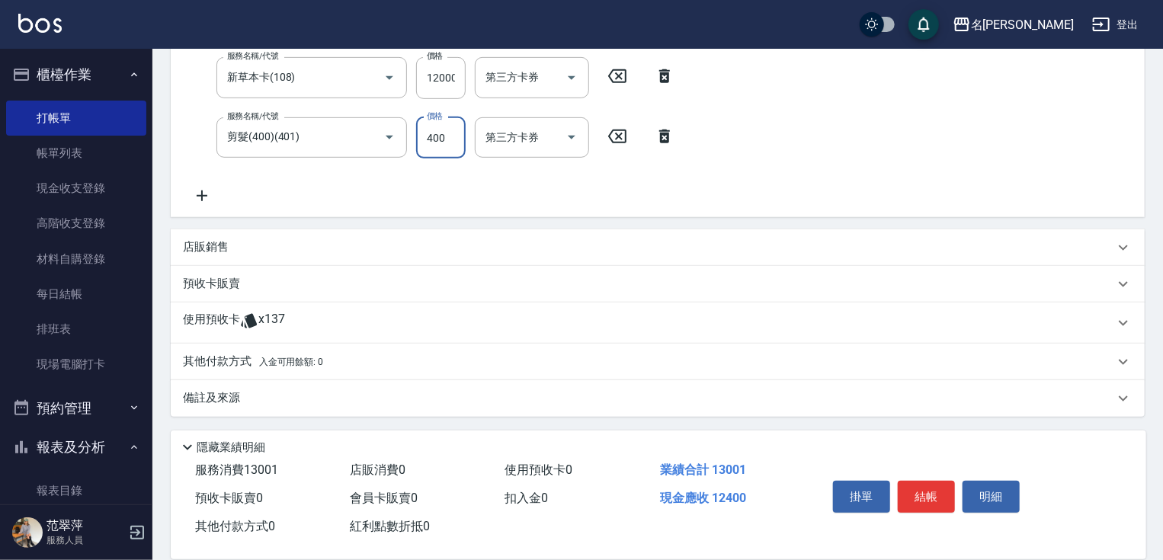
scroll to position [379, 0]
click at [232, 356] on p "其他付款方式 入金可用餘額: 0" at bounding box center [253, 361] width 140 height 17
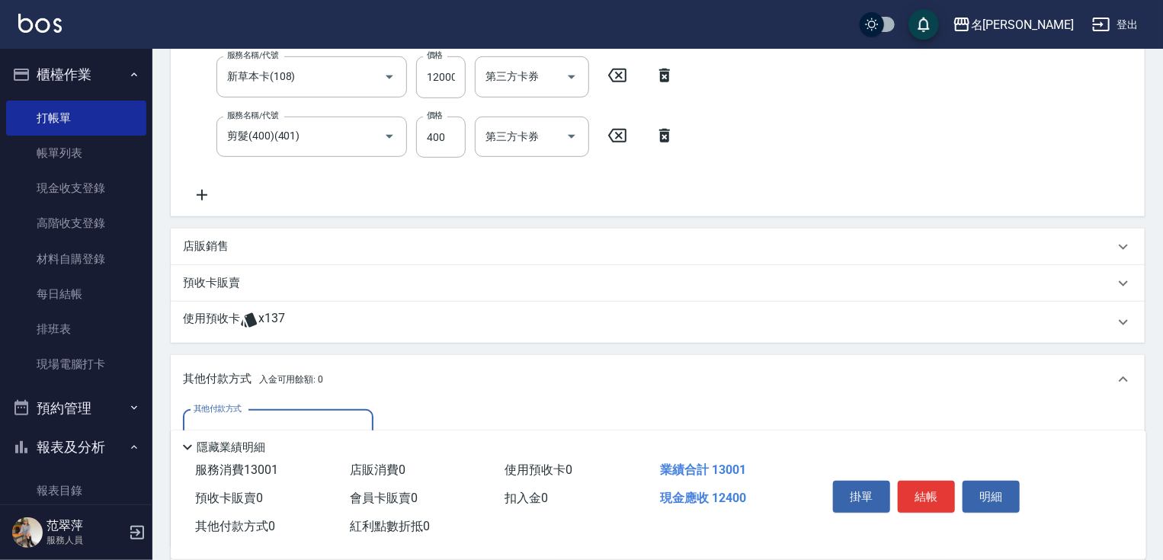
scroll to position [0, 0]
click at [325, 425] on input "其他付款方式" at bounding box center [278, 430] width 177 height 27
drag, startPoint x: 322, startPoint y: 492, endPoint x: 338, endPoint y: 484, distance: 18.7
click at [325, 491] on span "信用卡" at bounding box center [278, 493] width 191 height 25
type input "信用卡"
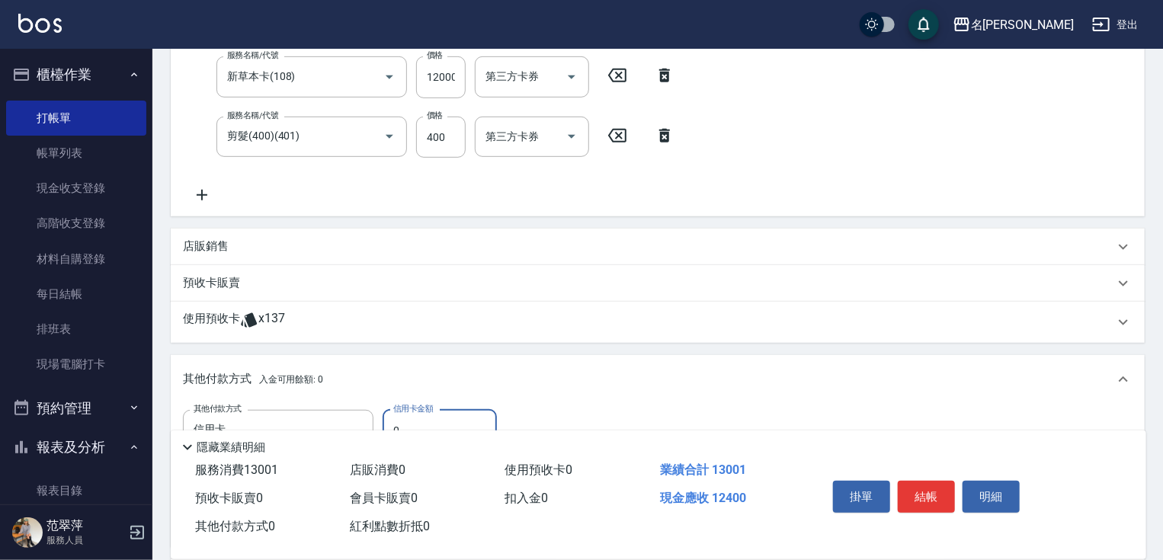
drag, startPoint x: 387, startPoint y: 414, endPoint x: 397, endPoint y: 408, distance: 11.6
click at [387, 412] on input "0" at bounding box center [440, 430] width 114 height 41
type input "12400"
click at [928, 487] on button "結帳" at bounding box center [926, 497] width 57 height 32
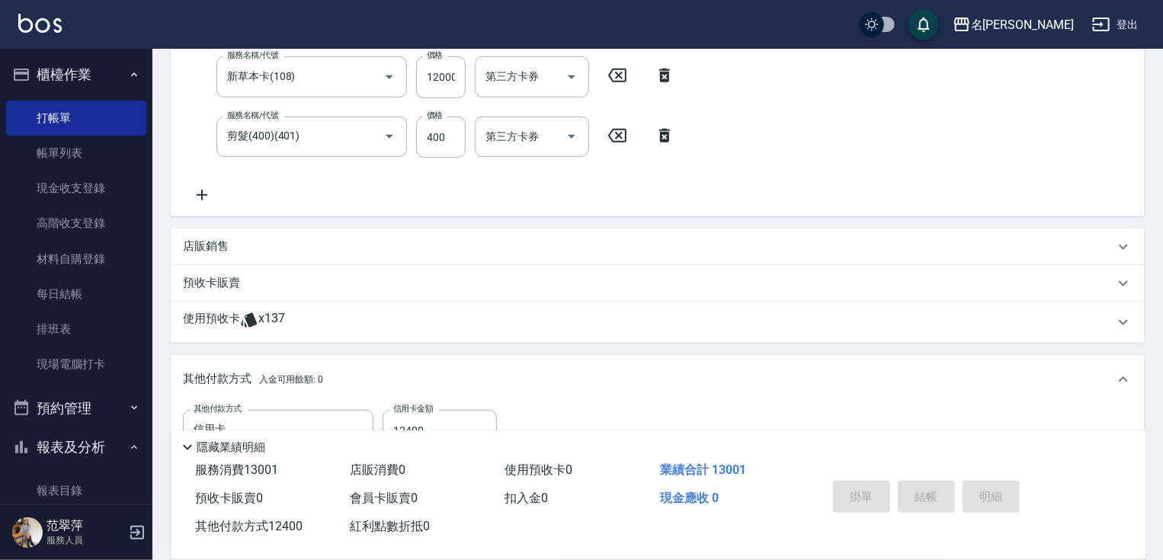
type input "[DATE] 16:49"
